Goal: Task Accomplishment & Management: Use online tool/utility

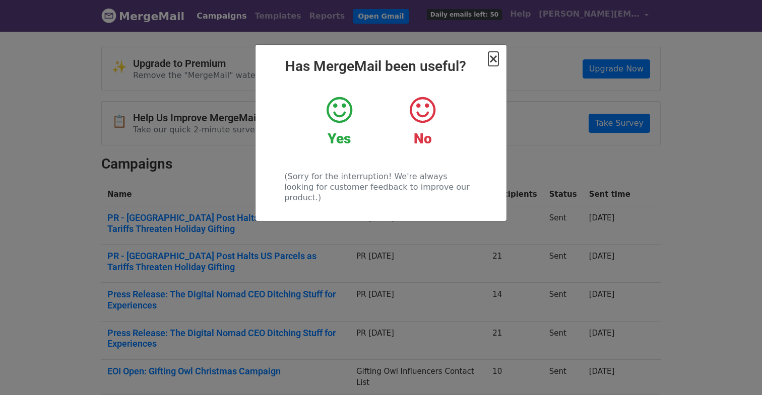
click at [496, 57] on span "×" at bounding box center [493, 59] width 10 height 14
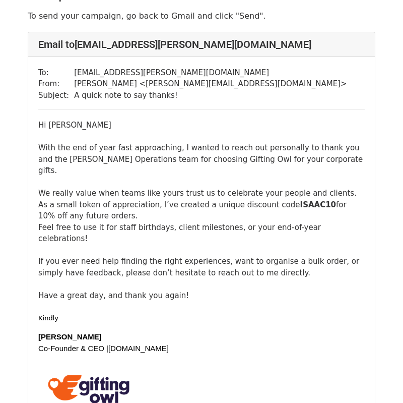
scroll to position [41, 0]
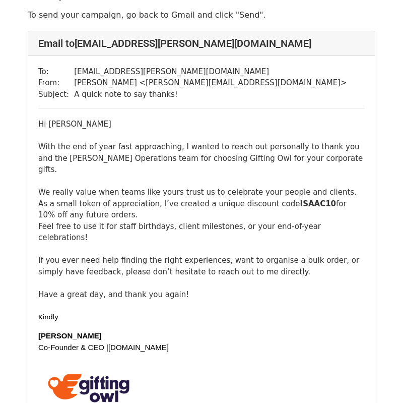
click at [312, 147] on div "With the end of year fast approaching, I wanted to reach out personally to than…" at bounding box center [201, 158] width 326 height 34
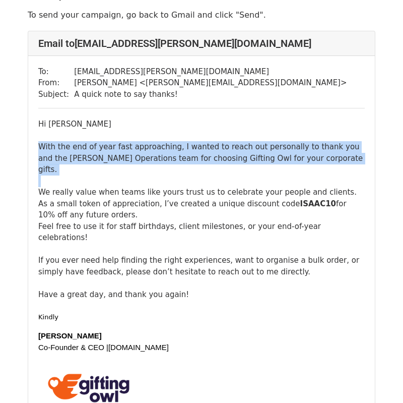
click at [344, 157] on div "With the end of year fast approaching, I wanted to reach out personally to than…" at bounding box center [201, 158] width 326 height 34
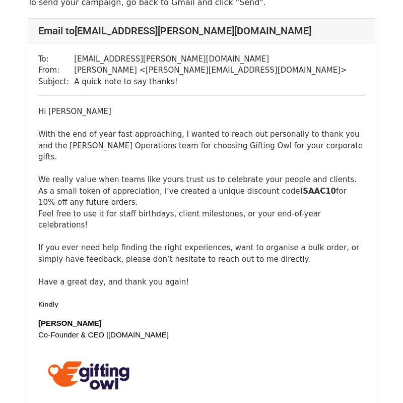
scroll to position [56, 0]
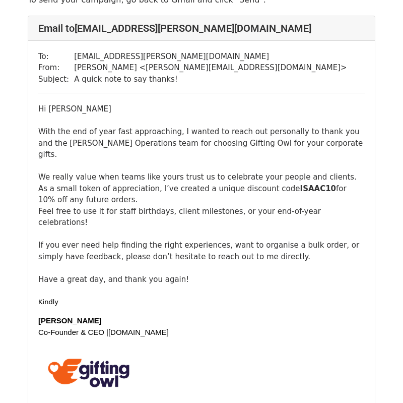
click at [120, 160] on div "We really value when teams like yours trust us to celebrate your people and cli…" at bounding box center [201, 171] width 326 height 23
click at [126, 162] on div "We really value when teams like yours trust us to celebrate your people and cli…" at bounding box center [201, 171] width 326 height 23
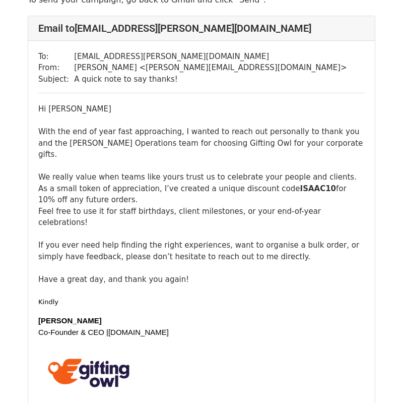
click at [126, 162] on div "We really value when teams like yours trust us to celebrate your people and cli…" at bounding box center [201, 171] width 326 height 23
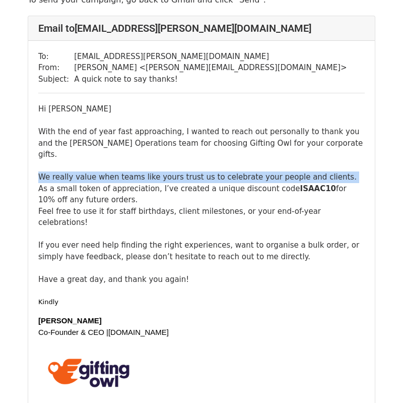
click at [126, 162] on div "We really value when teams like yours trust us to celebrate your people and cli…" at bounding box center [201, 171] width 326 height 23
click at [192, 164] on div "We really value when teams like yours trust us to celebrate your people and cli…" at bounding box center [201, 171] width 326 height 23
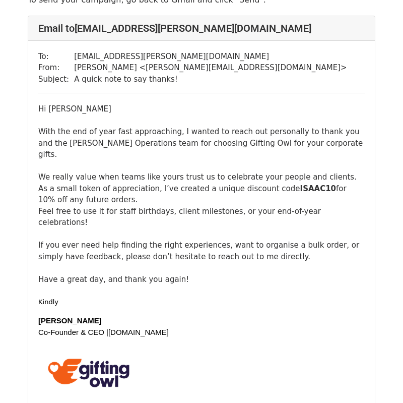
click at [204, 167] on div "We really value when teams like yours trust us to celebrate your people and cli…" at bounding box center [201, 171] width 326 height 23
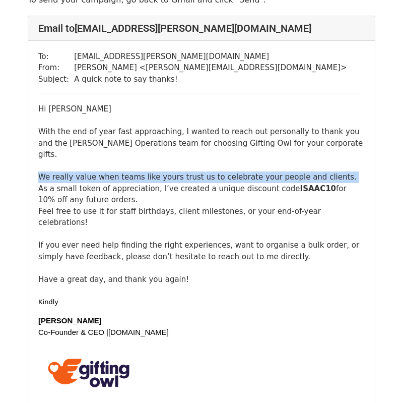
click at [222, 168] on div "We really value when teams like yours trust us to celebrate your people and cli…" at bounding box center [201, 171] width 326 height 23
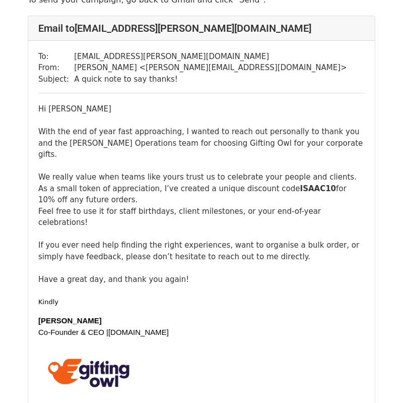
click at [222, 168] on div "We really value when teams like yours trust us to celebrate your people and cli…" at bounding box center [201, 171] width 326 height 23
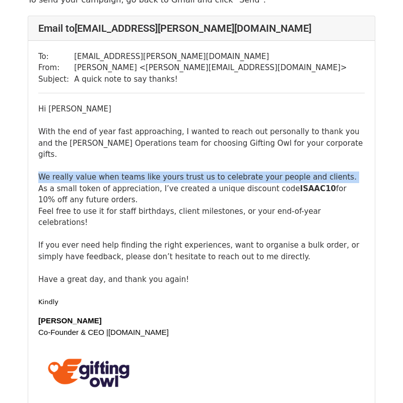
click at [240, 183] on div "As a small token of appreciation, I’ve created a unique discount code ISAAC10 f…" at bounding box center [201, 194] width 326 height 23
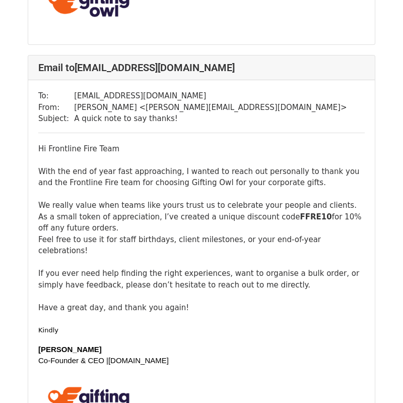
scroll to position [873, 0]
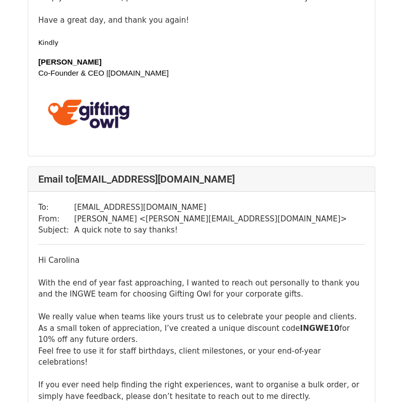
scroll to position [738, 0]
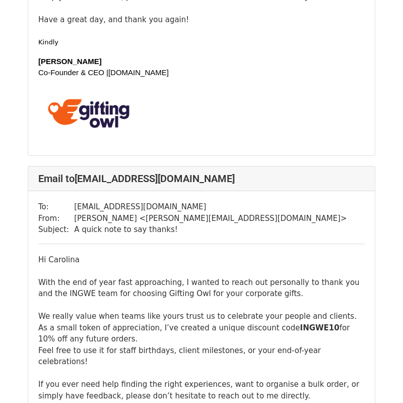
click at [224, 172] on h4 "Email to carolina@ingwe.ca" at bounding box center [201, 178] width 326 height 12
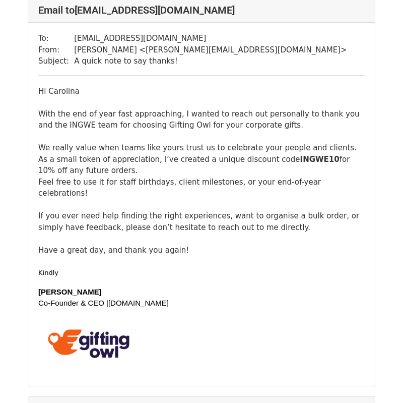
scroll to position [913, 0]
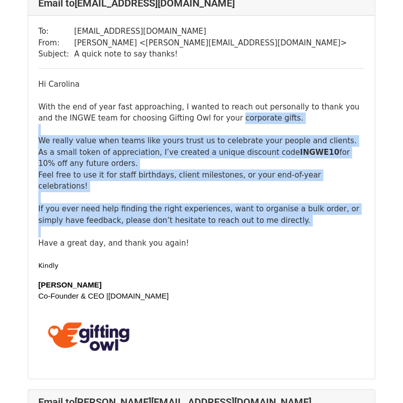
drag, startPoint x: 212, startPoint y: 64, endPoint x: 230, endPoint y: 156, distance: 93.4
click at [230, 157] on div "With the end of year fast approaching, I wanted to reach out personally to than…" at bounding box center [201, 229] width 326 height 279
click at [230, 203] on div "If you ever need help finding the right experiences, want to organise a bulk or…" at bounding box center [201, 214] width 326 height 23
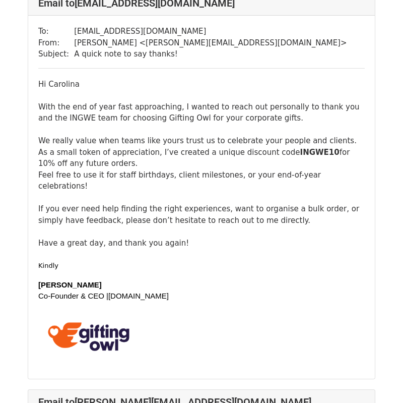
click at [255, 226] on div at bounding box center [201, 232] width 326 height 12
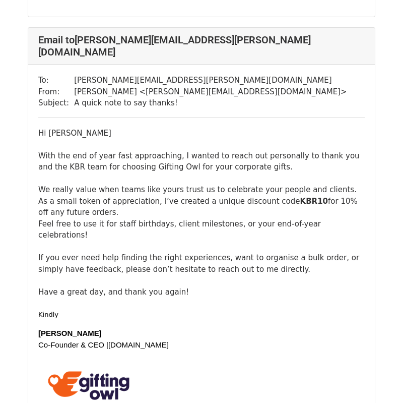
scroll to position [2078, 0]
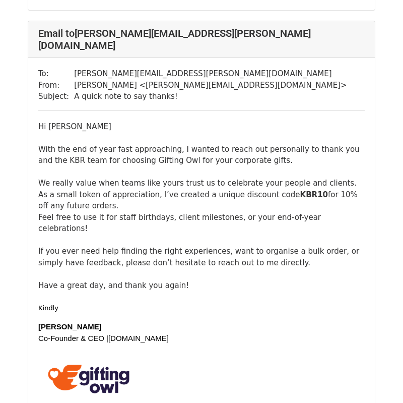
click at [254, 234] on div at bounding box center [201, 240] width 326 height 12
click at [273, 245] on div "If you ever need help finding the right experiences, want to organise a bulk or…" at bounding box center [201, 256] width 326 height 23
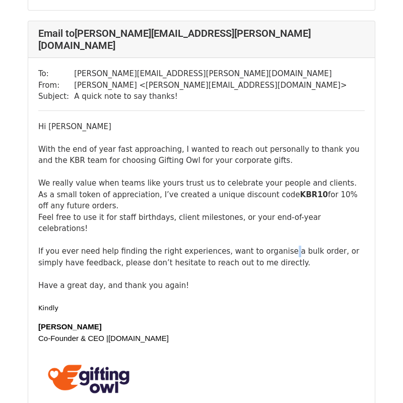
click at [273, 245] on div "If you ever need help finding the right experiences, want to organise a bulk or…" at bounding box center [201, 256] width 326 height 23
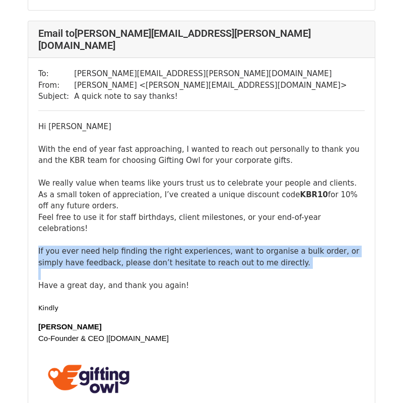
click at [312, 245] on div "If you ever need help finding the right experiences, want to organise a bulk or…" at bounding box center [201, 256] width 326 height 23
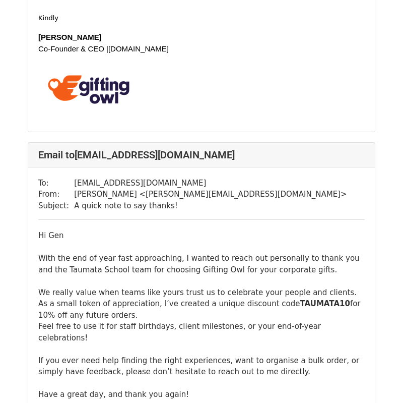
scroll to position [3544, 0]
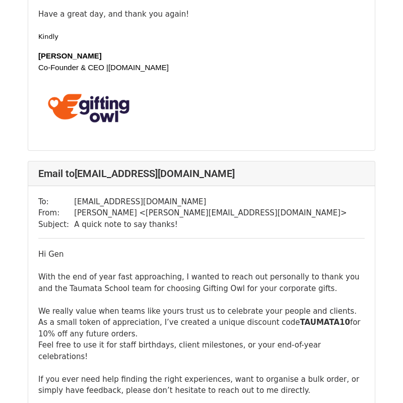
click at [294, 271] on div "With the end of year fast approaching, I wanted to reach out personally to than…" at bounding box center [201, 282] width 326 height 23
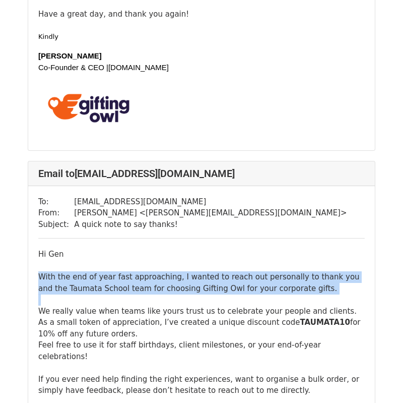
click at [309, 271] on div "With the end of year fast approaching, I wanted to reach out personally to than…" at bounding box center [201, 282] width 326 height 23
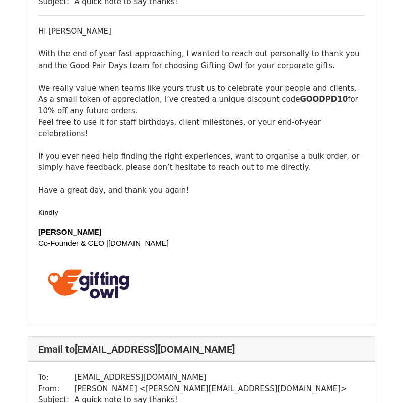
scroll to position [9053, 0]
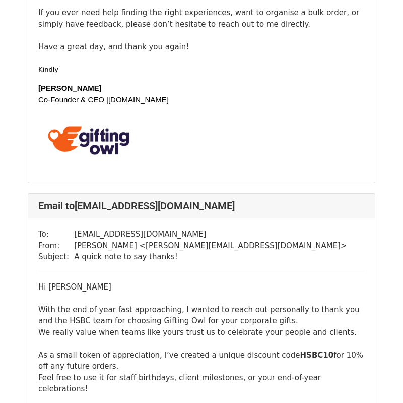
scroll to position [2905, 0]
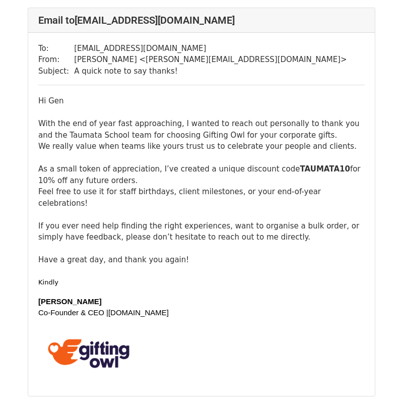
scroll to position [4335, 0]
